Goal: Information Seeking & Learning: Learn about a topic

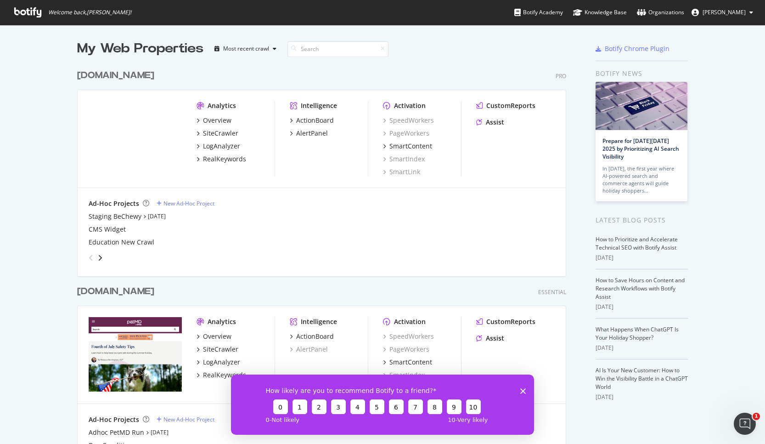
click at [521, 391] on icon "Close survey" at bounding box center [524, 391] width 6 height 6
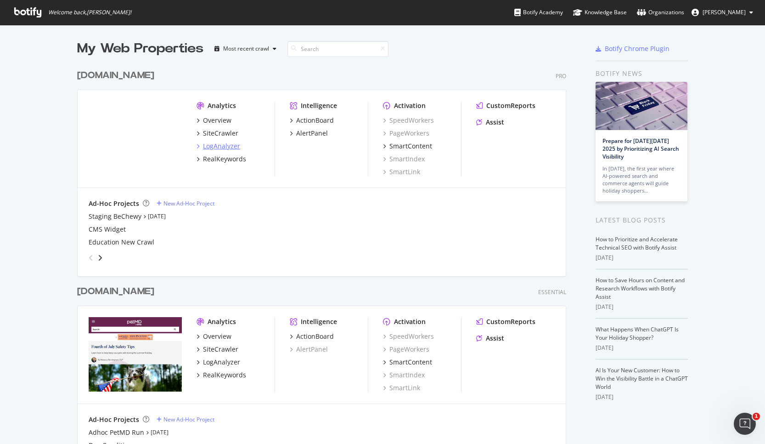
click at [210, 144] on div "LogAnalyzer" at bounding box center [221, 146] width 37 height 9
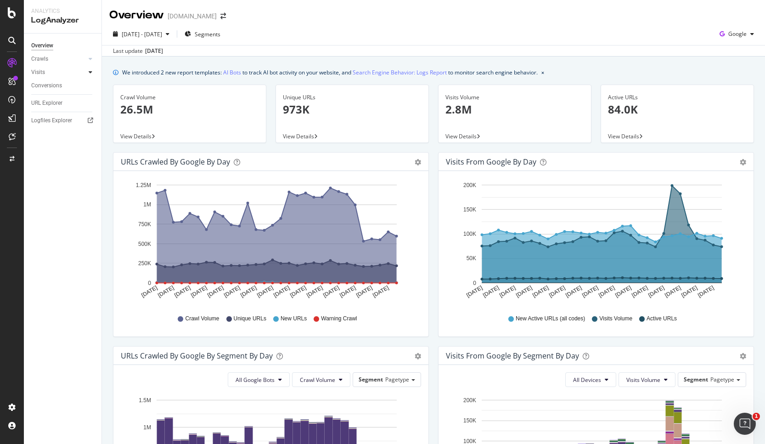
click at [86, 70] on div at bounding box center [90, 72] width 9 height 9
click at [307, 21] on div "Overview [DOMAIN_NAME]" at bounding box center [433, 11] width 663 height 23
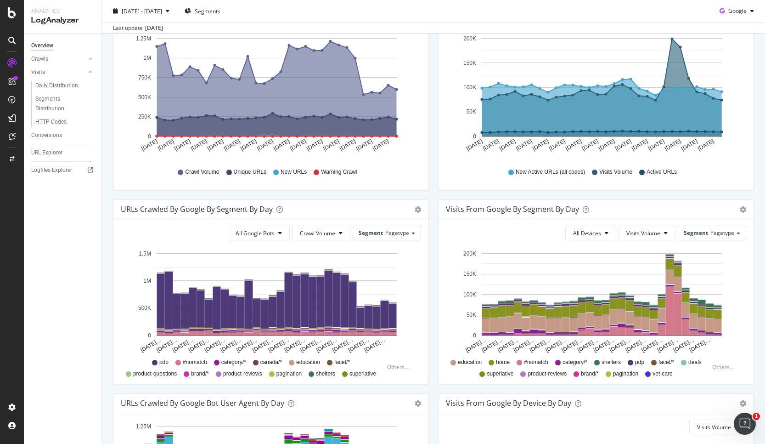
scroll to position [179, 0]
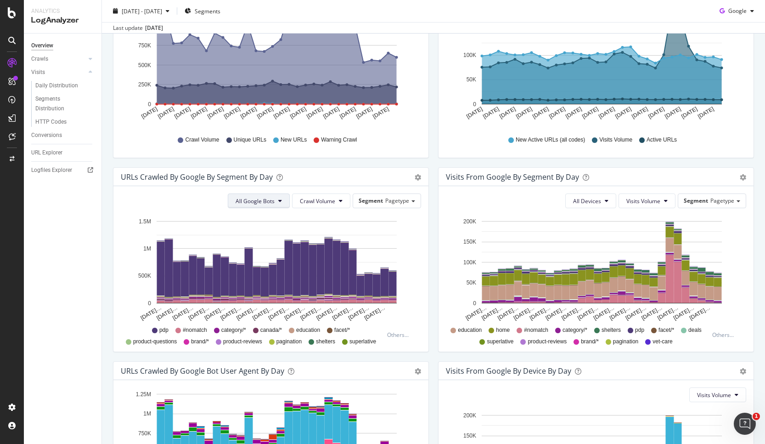
click at [268, 200] on span "All Google Bots" at bounding box center [255, 201] width 39 height 8
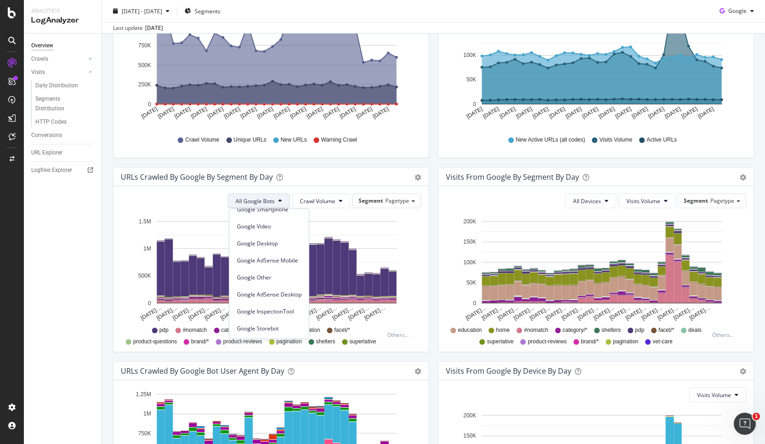
scroll to position [0, 0]
click at [404, 131] on div "Crawl Volume Unique URLs New URLs Warning Crawl" at bounding box center [270, 140] width 291 height 21
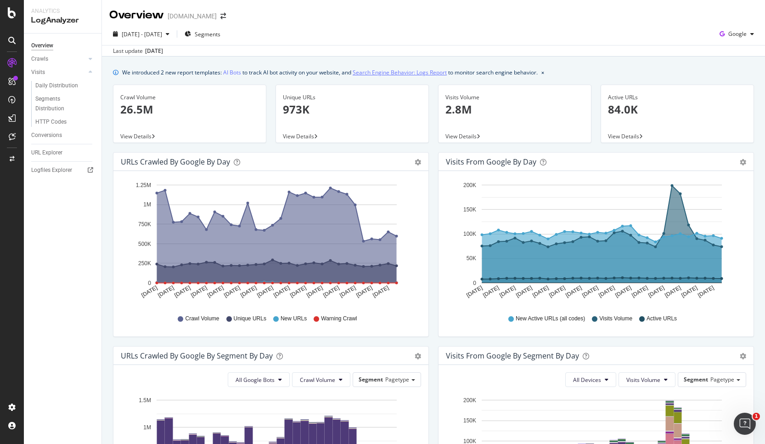
click at [397, 73] on link "Search Engine Behavior: Logs Report" at bounding box center [400, 73] width 94 height 10
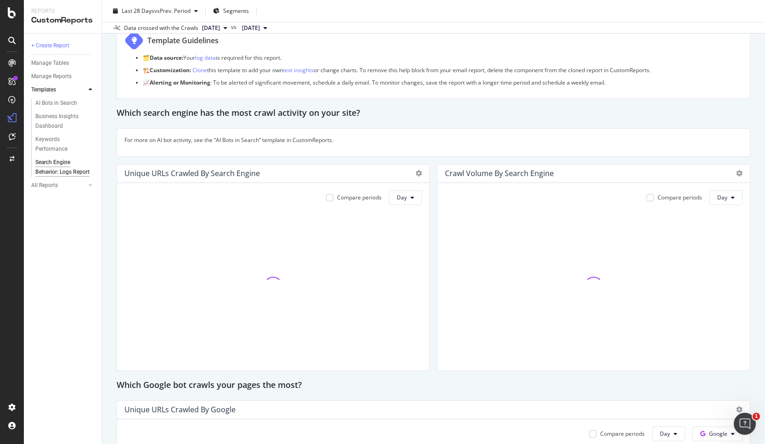
scroll to position [71, 0]
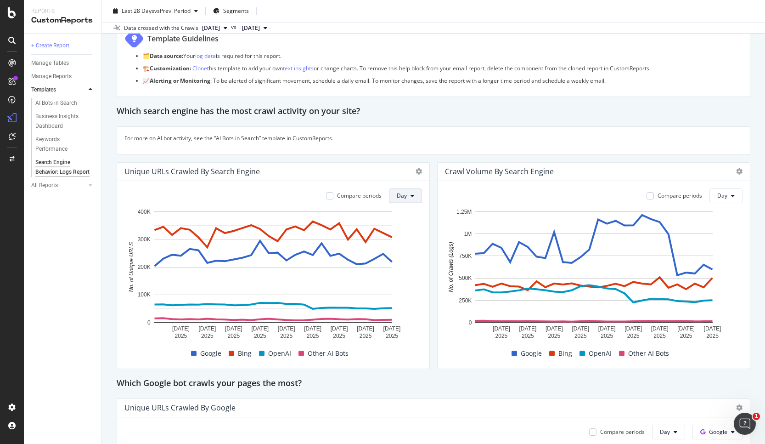
click at [413, 193] on icon at bounding box center [413, 196] width 4 height 6
click at [409, 232] on span "Week" at bounding box center [405, 231] width 17 height 8
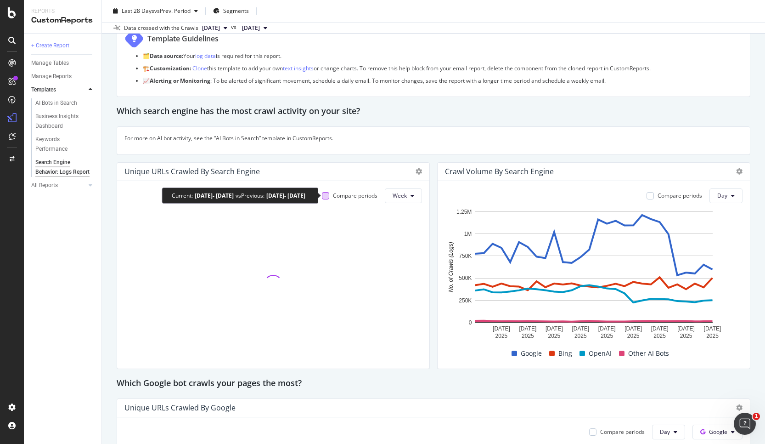
click at [326, 196] on div at bounding box center [325, 195] width 7 height 7
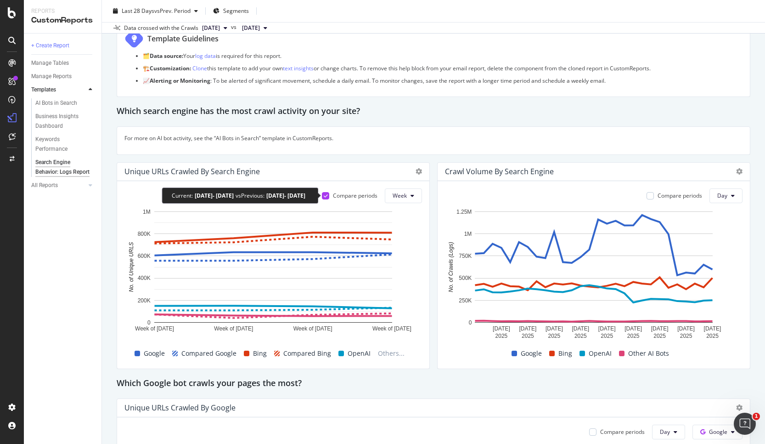
click at [333, 193] on div "Compare periods" at bounding box center [350, 196] width 56 height 8
click at [326, 196] on icon at bounding box center [326, 195] width 4 height 5
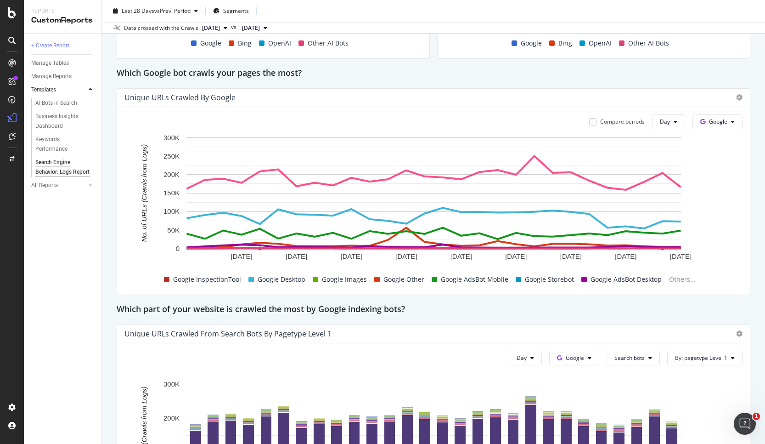
scroll to position [382, 0]
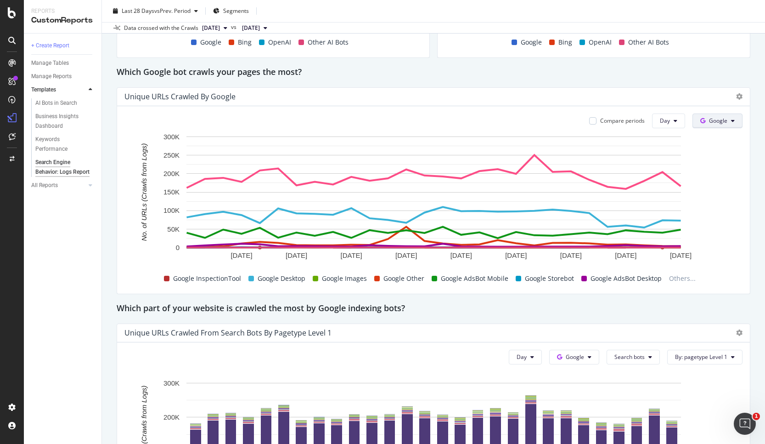
click at [722, 119] on span "Google" at bounding box center [718, 121] width 18 height 8
click at [714, 248] on rect "A chart." at bounding box center [434, 201] width 618 height 139
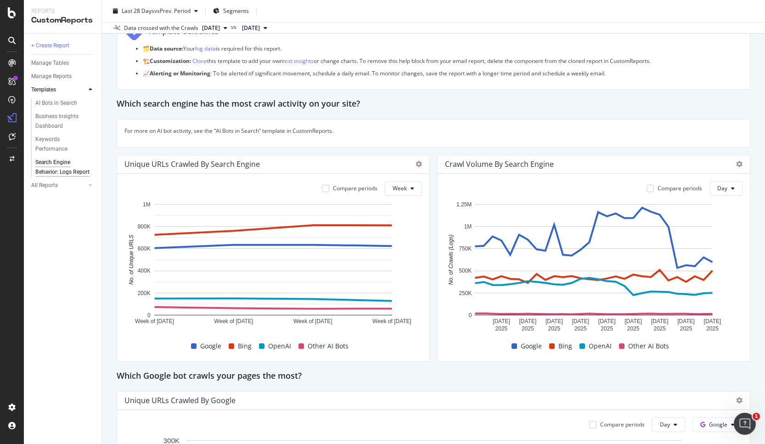
scroll to position [0, 0]
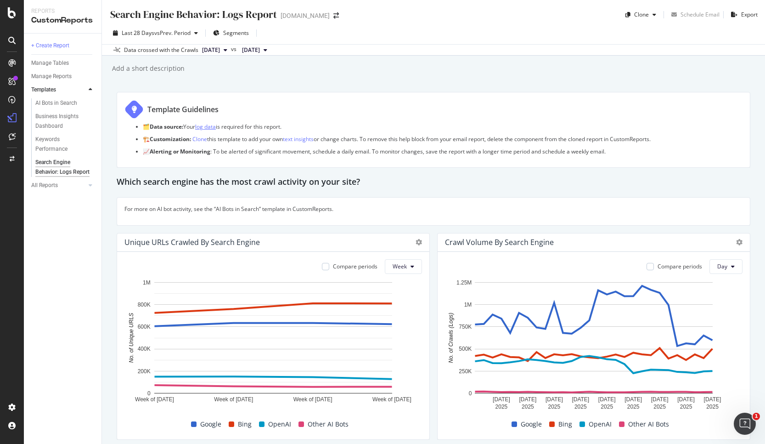
click at [210, 125] on link "log data" at bounding box center [205, 127] width 21 height 8
click at [215, 122] on div "Template Guidelines" at bounding box center [434, 111] width 618 height 23
click at [212, 125] on link "log data" at bounding box center [205, 127] width 21 height 8
click at [289, 214] on div "For more on AI bot activity, see the “AI Bots in Search” template in CustomRepo…" at bounding box center [434, 211] width 618 height 12
click at [62, 103] on div "AI Bots in Search" at bounding box center [56, 103] width 42 height 10
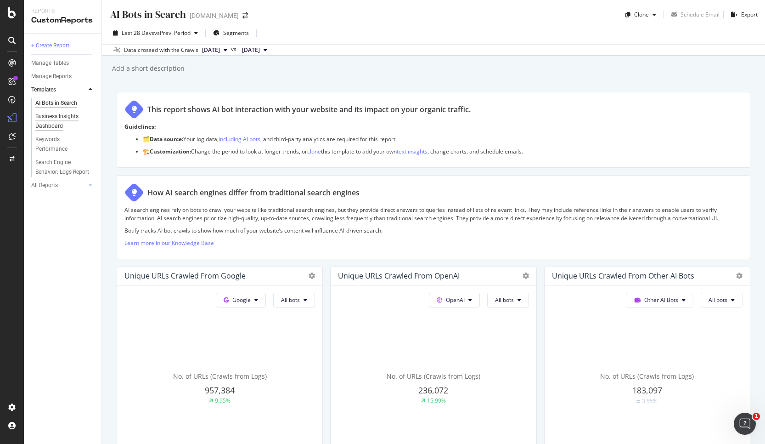
click at [61, 126] on div "Business Insights Dashboard" at bounding box center [61, 121] width 53 height 19
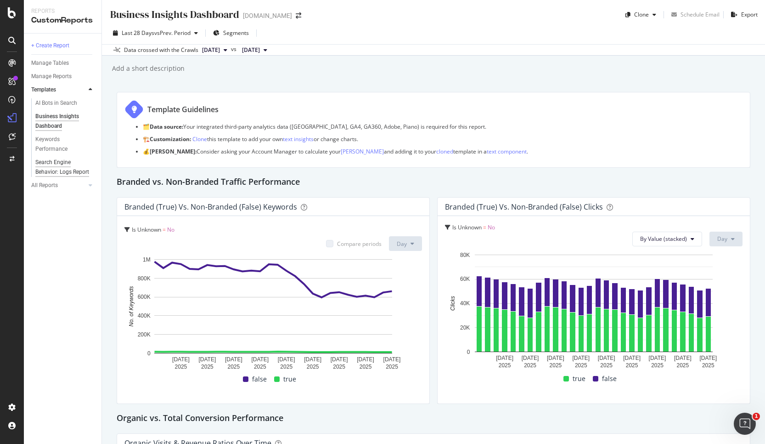
click at [76, 163] on div "Search Engine Behavior: Logs Report" at bounding box center [62, 167] width 54 height 19
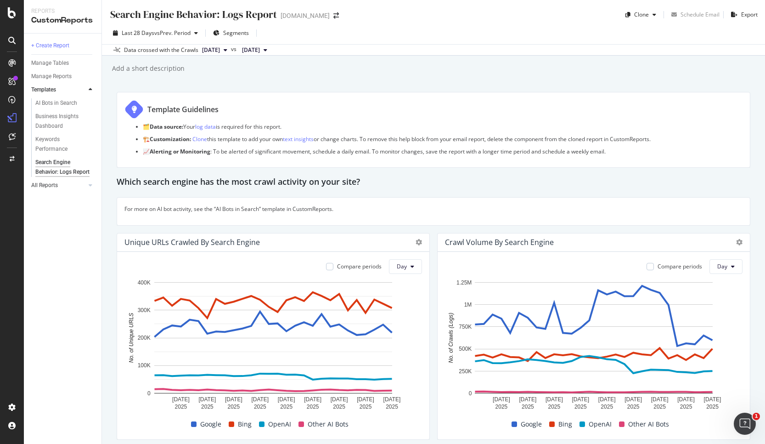
click at [59, 190] on link "All Reports" at bounding box center [58, 186] width 55 height 10
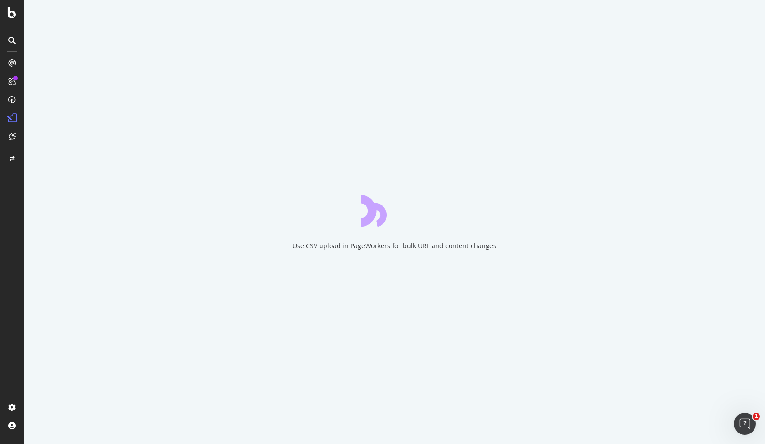
click at [13, 42] on icon at bounding box center [11, 40] width 7 height 7
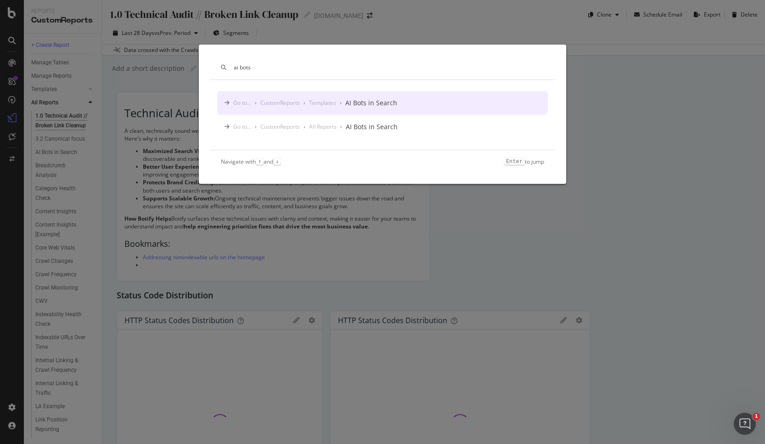
type input "ai bots"
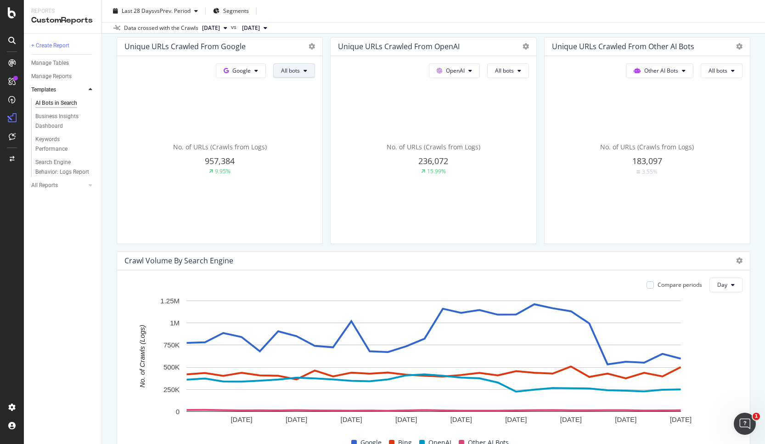
scroll to position [243, 0]
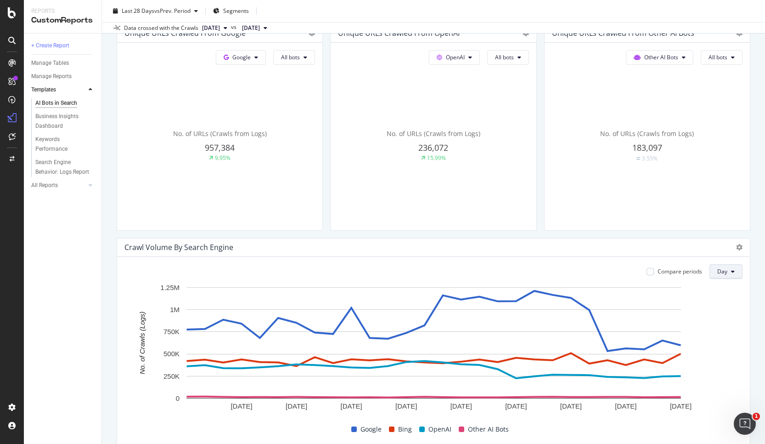
click at [722, 273] on span "Day" at bounding box center [723, 271] width 10 height 8
click at [725, 306] on span "Week" at bounding box center [726, 307] width 17 height 8
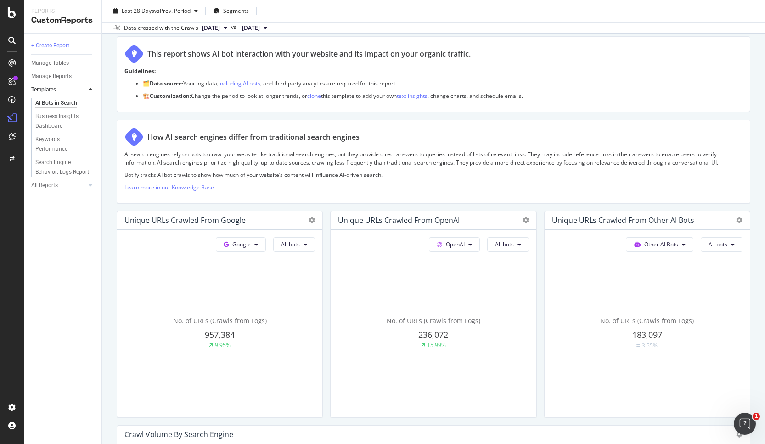
scroll to position [0, 0]
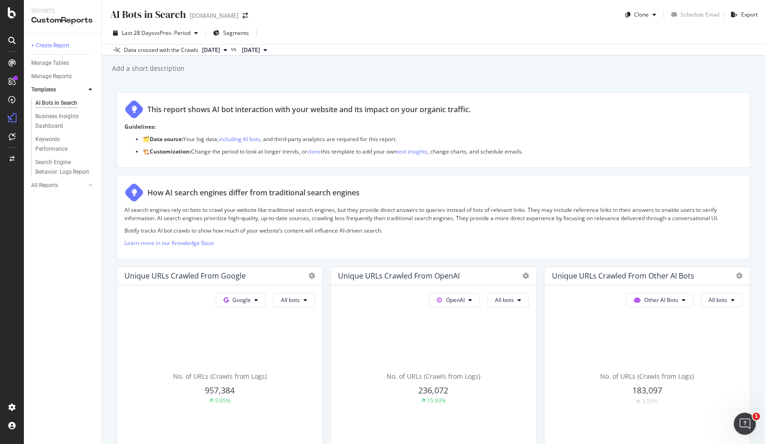
click at [220, 52] on span "[DATE]" at bounding box center [211, 50] width 18 height 8
click at [260, 47] on span "[DATE]" at bounding box center [251, 50] width 18 height 8
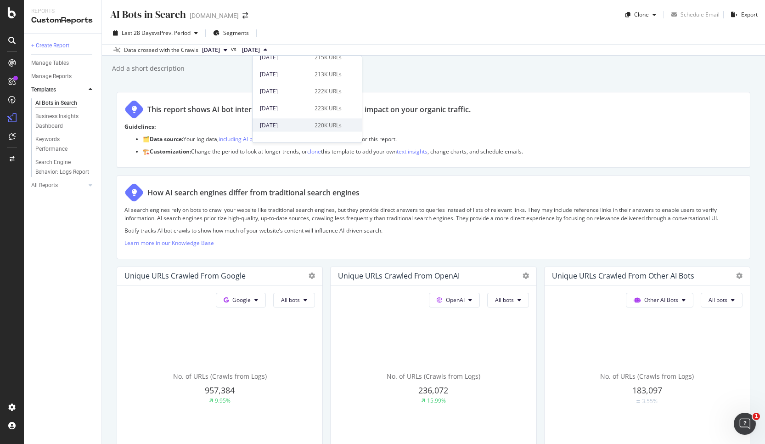
scroll to position [508, 0]
click at [294, 133] on div "[DATE]" at bounding box center [284, 132] width 49 height 8
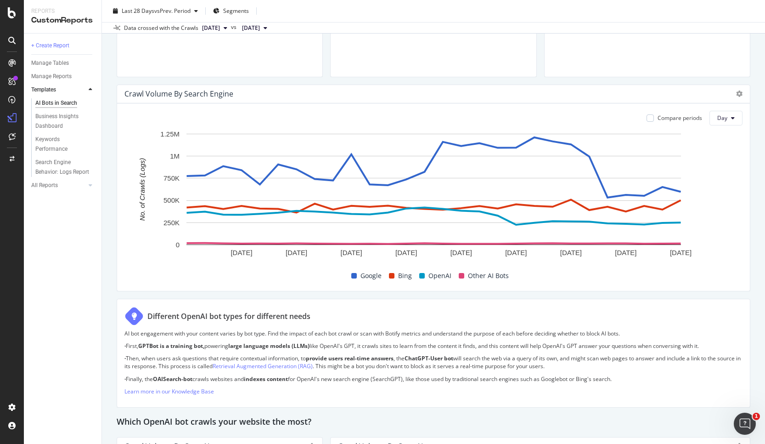
scroll to position [389, 0]
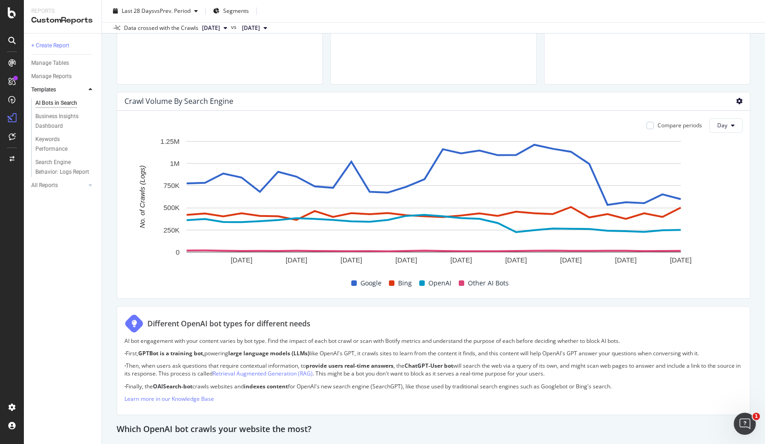
click at [737, 99] on icon at bounding box center [739, 101] width 6 height 6
click at [547, 122] on div "Compare periods Day" at bounding box center [434, 125] width 618 height 15
click at [436, 126] on div "Compare periods Day" at bounding box center [434, 125] width 618 height 15
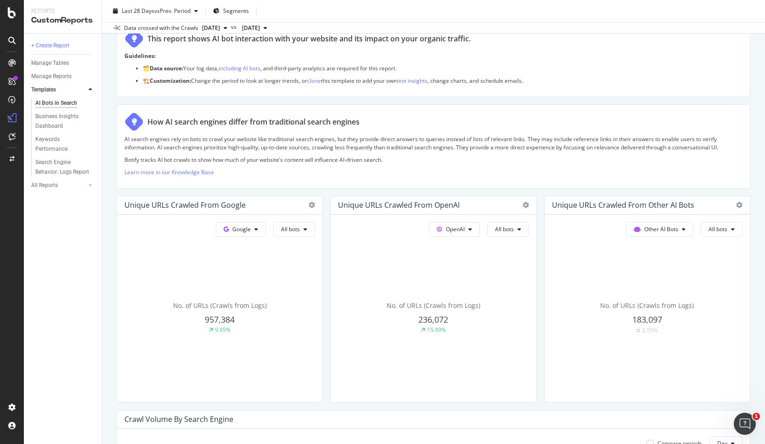
scroll to position [0, 0]
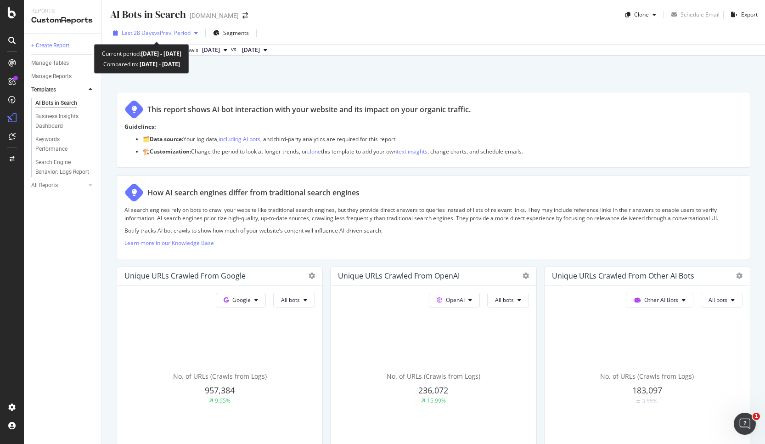
click at [157, 33] on span "vs Prev. Period" at bounding box center [172, 33] width 36 height 8
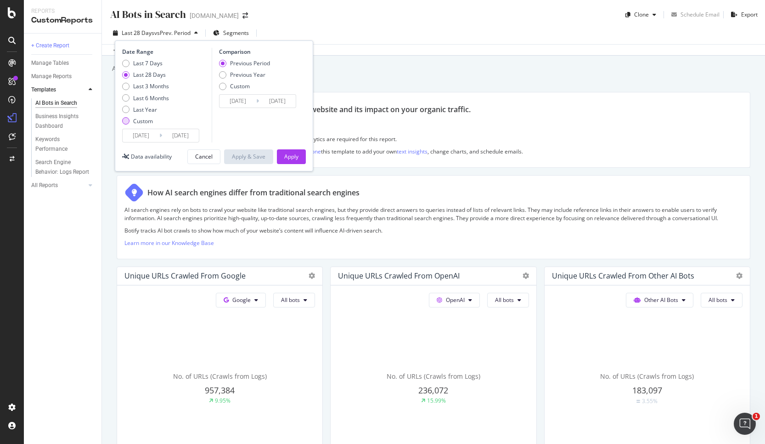
click at [142, 121] on div "Custom" at bounding box center [143, 121] width 20 height 8
click at [144, 137] on input "[DATE]" at bounding box center [141, 135] width 37 height 13
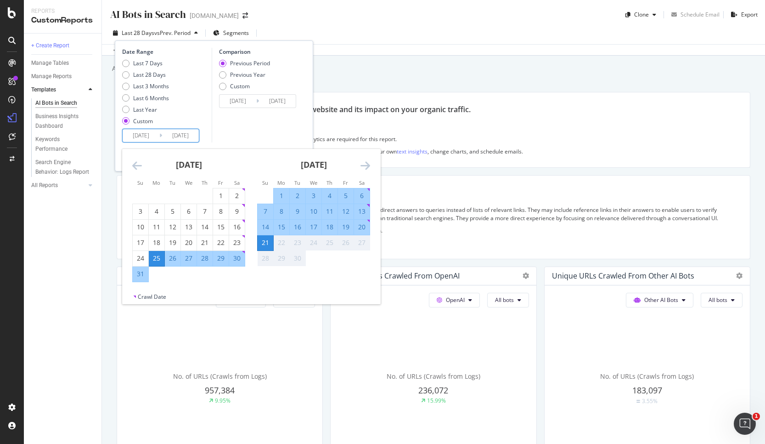
click at [138, 164] on icon "Move backward to switch to the previous month." at bounding box center [137, 165] width 10 height 11
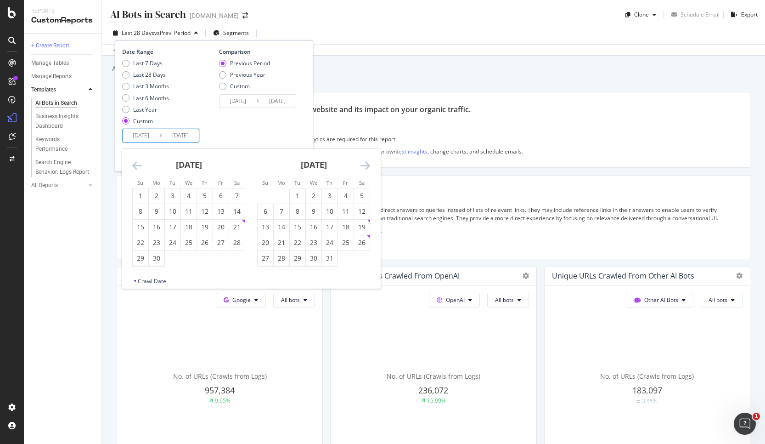
click at [138, 164] on icon "Move backward to switch to the previous month." at bounding box center [137, 165] width 10 height 11
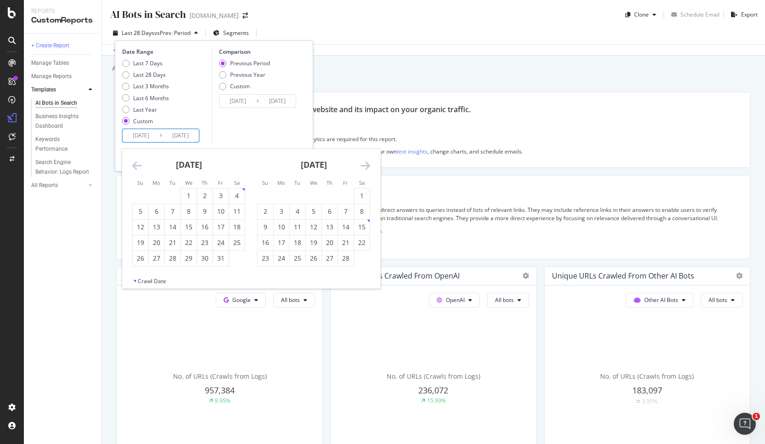
click at [138, 164] on icon "Move backward to switch to the previous month." at bounding box center [137, 165] width 10 height 11
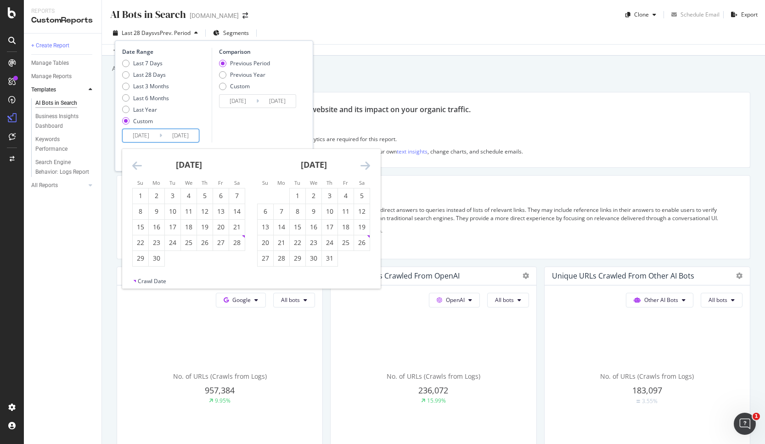
click at [138, 164] on icon "Move backward to switch to the previous month." at bounding box center [137, 165] width 10 height 11
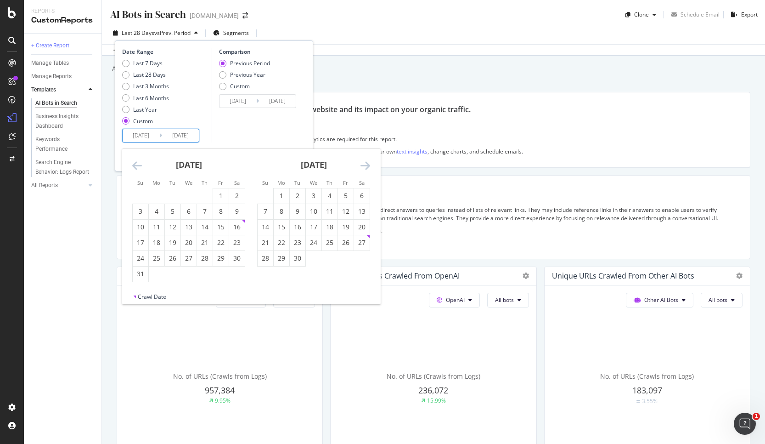
click at [138, 164] on icon "Move backward to switch to the previous month." at bounding box center [137, 165] width 10 height 11
click at [154, 193] on div "1" at bounding box center [157, 195] width 16 height 9
type input "[DATE]"
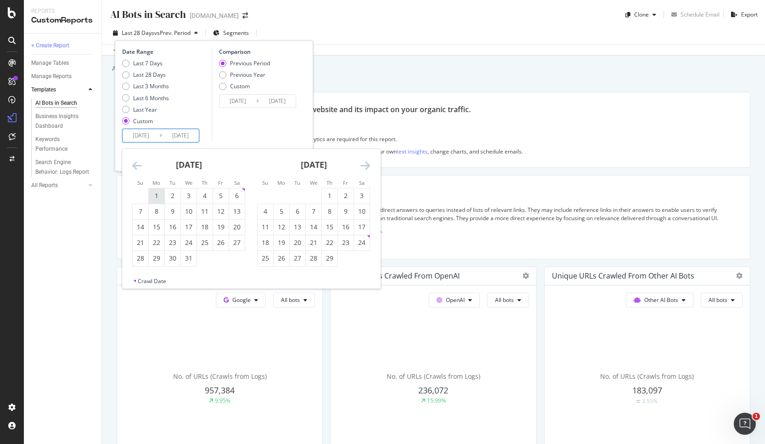
type input "[DATE]"
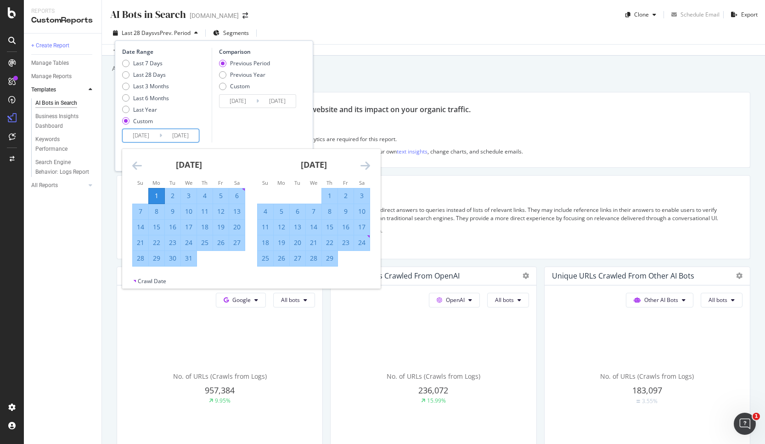
click at [377, 50] on div "Data crossed with the Crawls [DATE] vs [DATE]" at bounding box center [433, 49] width 663 height 11
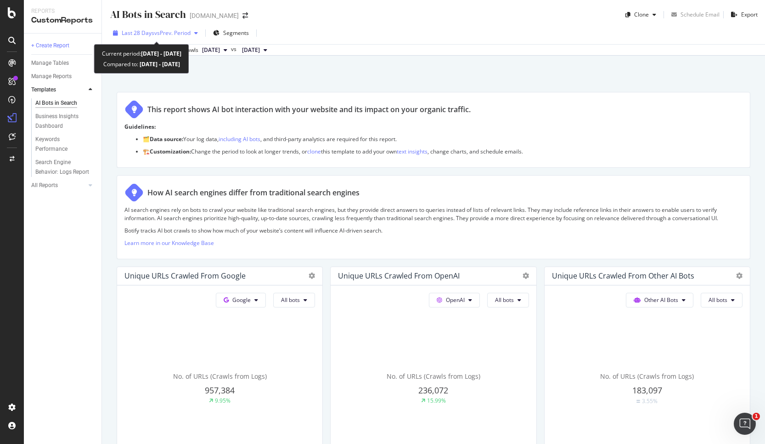
click at [187, 36] on span "vs Prev. Period" at bounding box center [172, 33] width 36 height 8
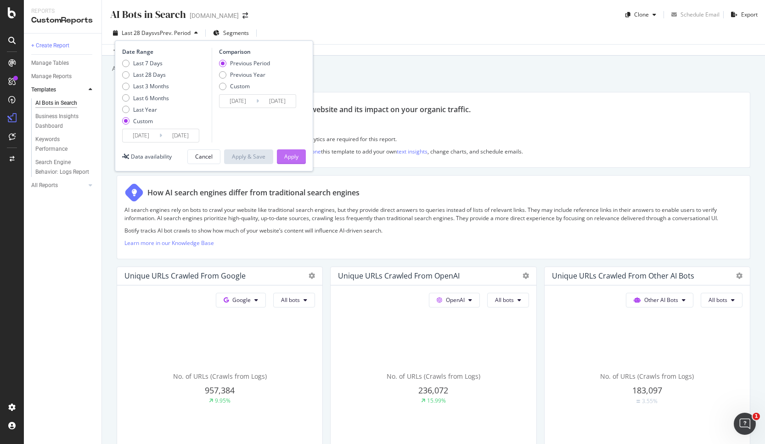
click at [288, 161] on div "Apply" at bounding box center [291, 157] width 14 height 14
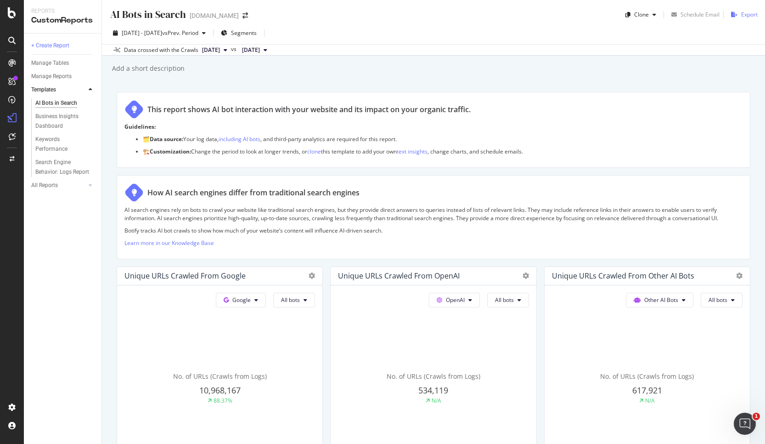
click at [744, 16] on div "Export" at bounding box center [750, 15] width 17 height 8
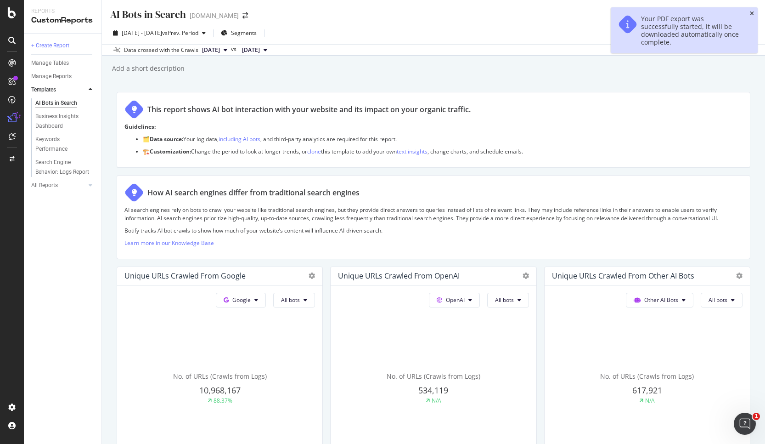
click at [753, 11] on icon "close toast" at bounding box center [752, 14] width 4 height 6
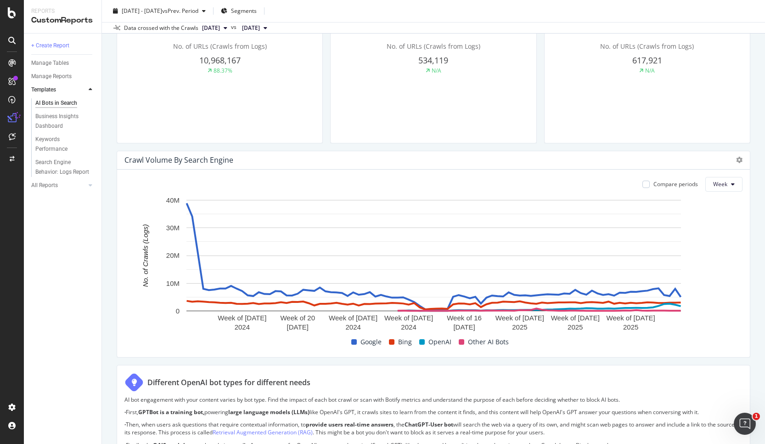
scroll to position [402, 0]
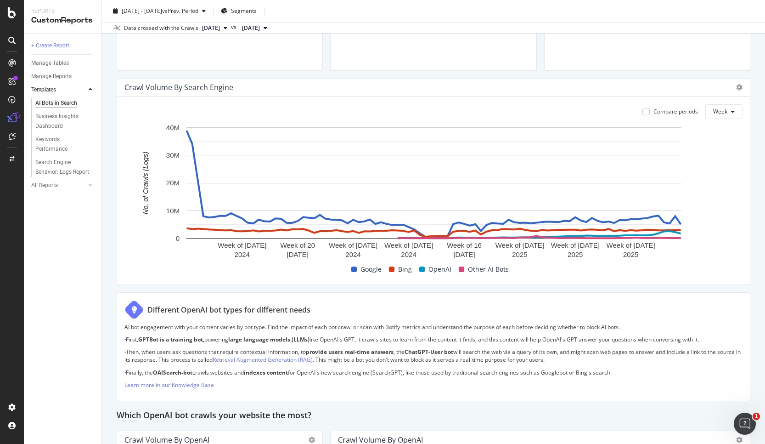
click at [743, 13] on div "[DATE] - [DATE] vs Prev. Period Segments" at bounding box center [433, 13] width 663 height 18
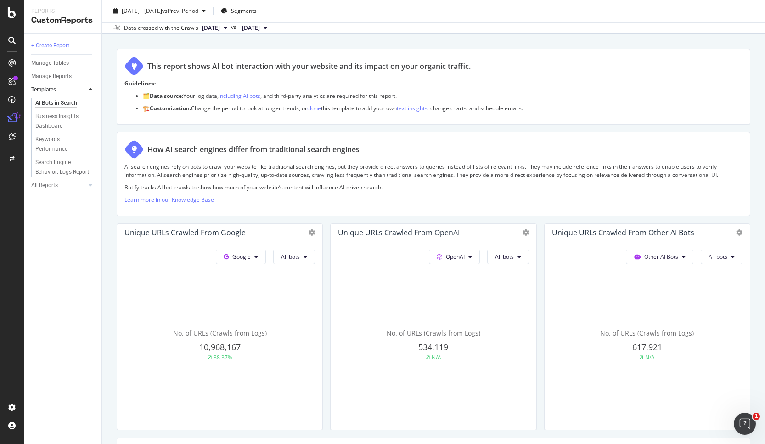
scroll to position [0, 0]
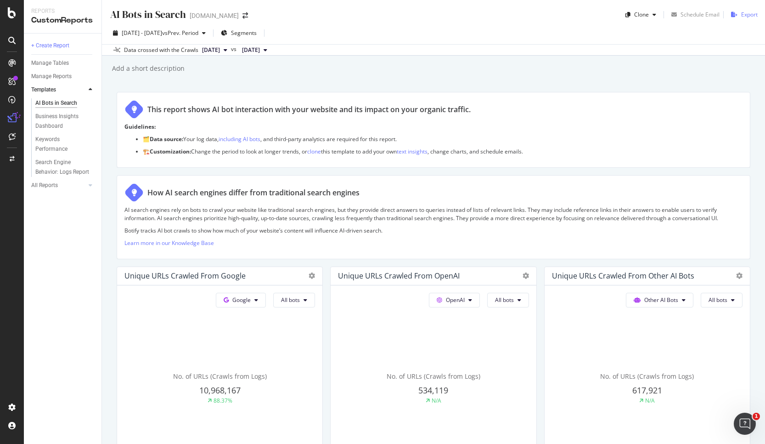
click at [745, 13] on div "Export" at bounding box center [750, 15] width 17 height 8
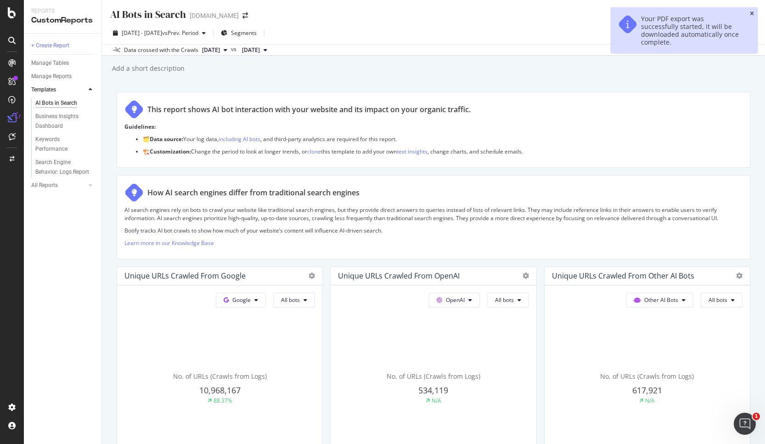
click at [753, 12] on icon "close toast" at bounding box center [752, 14] width 4 height 6
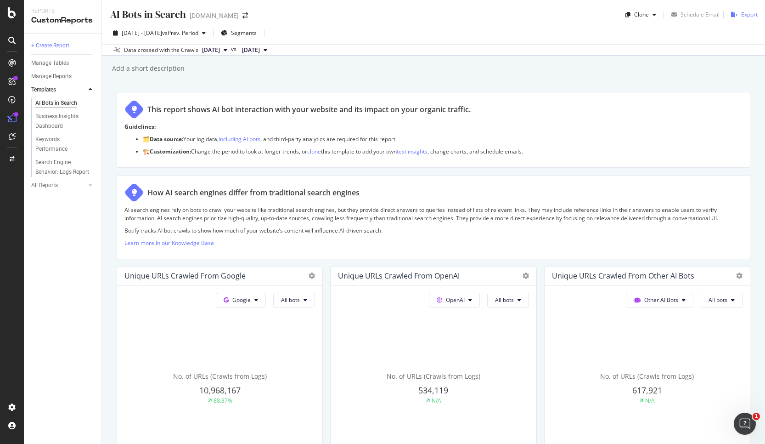
click at [740, 12] on div "button" at bounding box center [735, 15] width 14 height 6
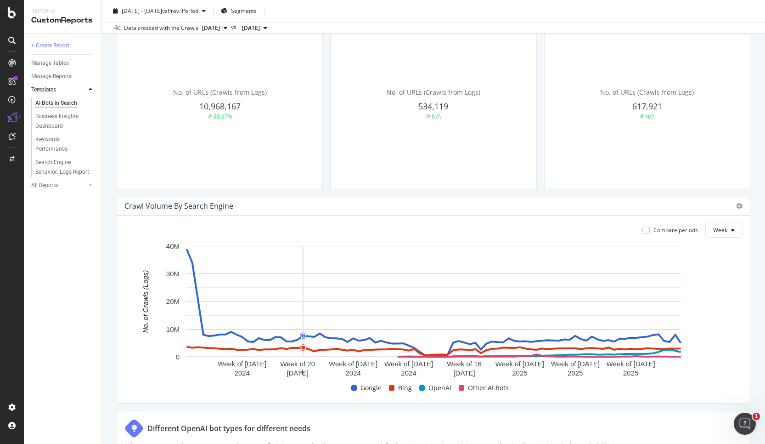
scroll to position [436, 0]
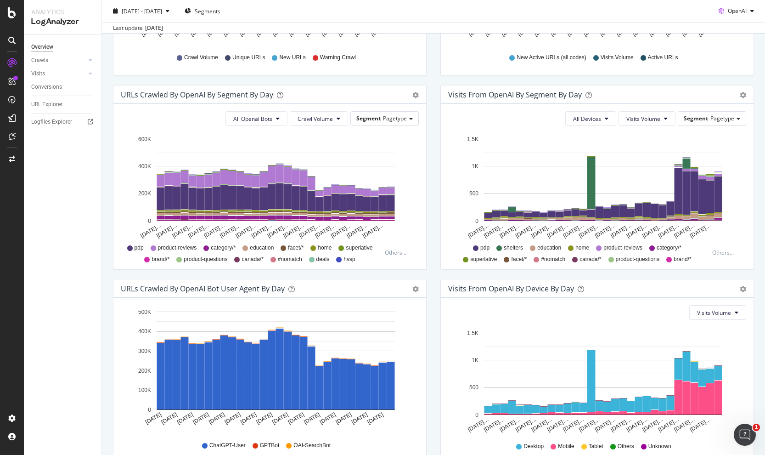
scroll to position [311, 0]
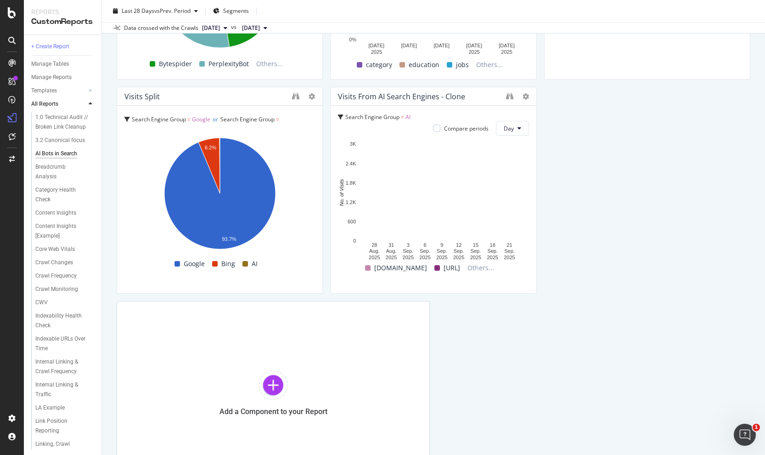
scroll to position [1348, 0]
